Goal: Task Accomplishment & Management: Use online tool/utility

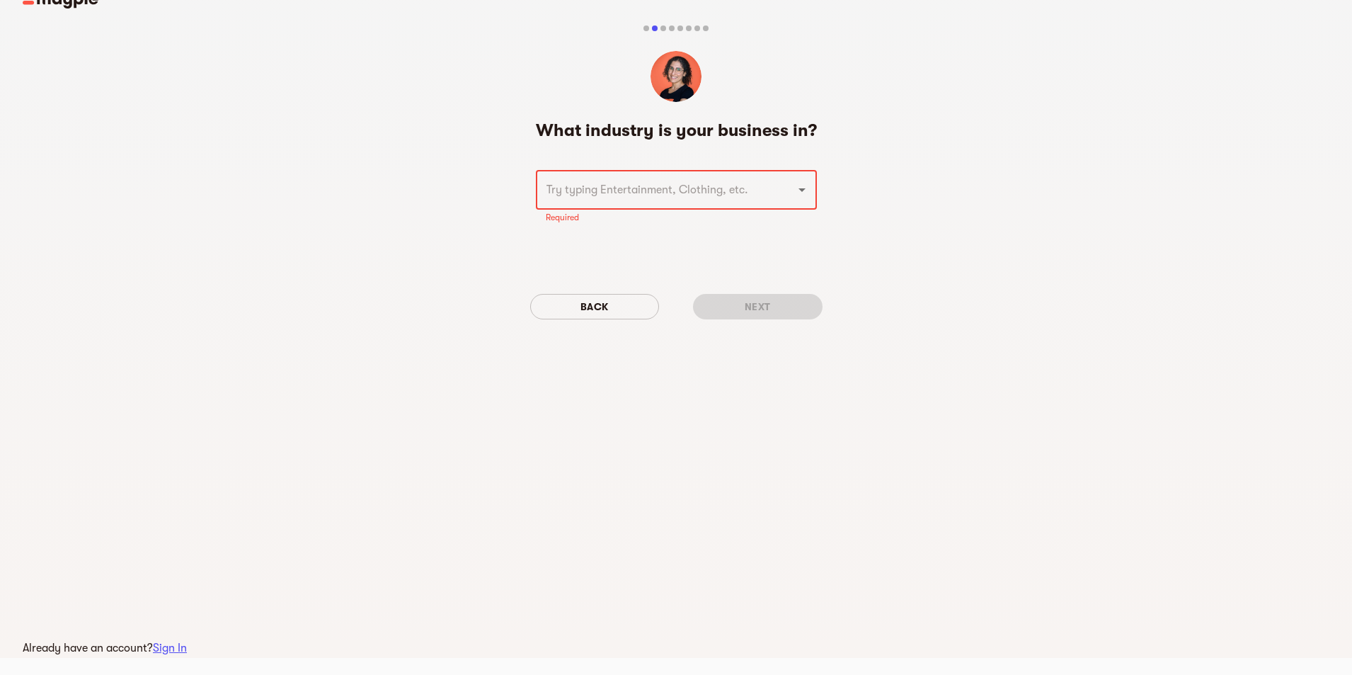
click at [801, 188] on icon "Open" at bounding box center [802, 190] width 7 height 4
click at [783, 190] on div at bounding box center [792, 190] width 37 height 20
click at [796, 198] on div at bounding box center [792, 190] width 37 height 20
click at [806, 199] on div at bounding box center [792, 190] width 37 height 20
click at [801, 198] on icon "Open" at bounding box center [802, 189] width 17 height 17
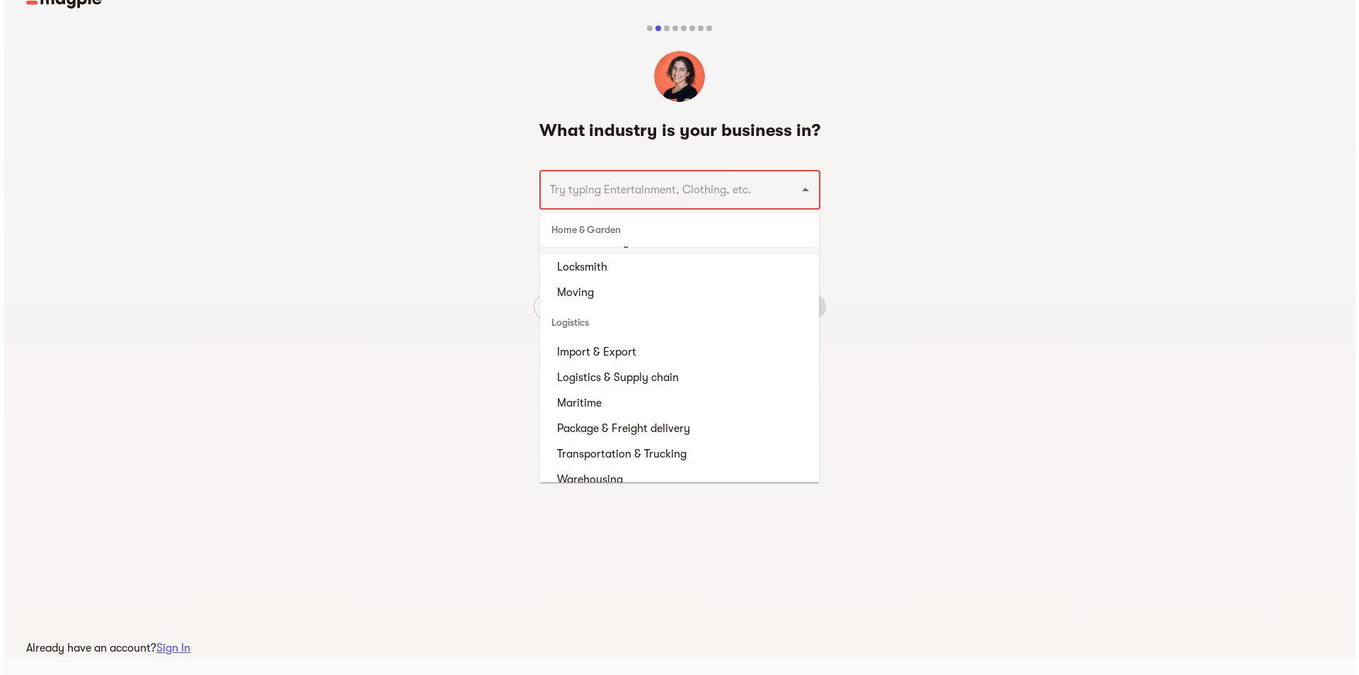
scroll to position [2690, 0]
